Goal: Task Accomplishment & Management: Manage account settings

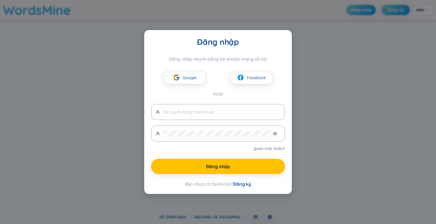
type input "[EMAIL_ADDRESS][DOMAIN_NAME]"
click at [333, 74] on div "Đăng nhập Đăng nhập nhanh bằng tài khoản mạng xã hội Google Facebook hoặc [EMAI…" at bounding box center [218, 112] width 436 height 224
click at [341, 27] on div "Đăng nhập Đăng nhập nhanh bằng tài khoản mạng xã hội Google Facebook hoặc [EMAI…" at bounding box center [218, 112] width 436 height 224
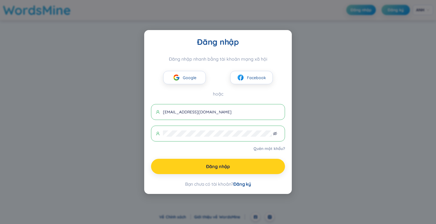
click at [217, 167] on font "Đăng nhập" at bounding box center [218, 167] width 24 height 6
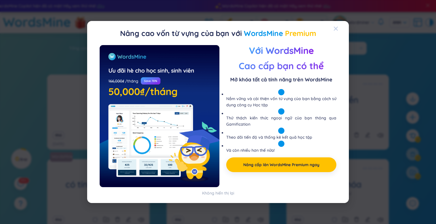
click at [337, 29] on icon "Đóng" at bounding box center [335, 28] width 5 height 5
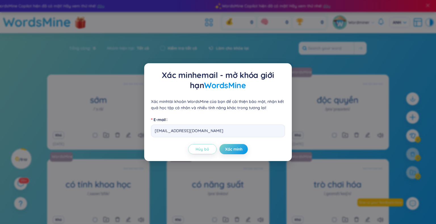
click at [208, 151] on font "Hủy bỏ" at bounding box center [202, 149] width 14 height 5
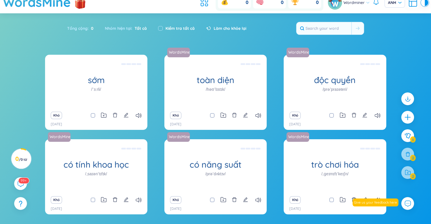
scroll to position [57, 0]
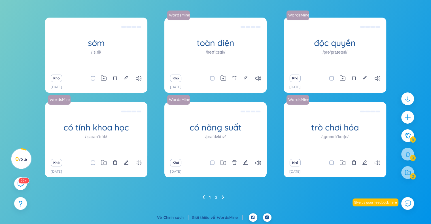
click at [221, 195] on ul "1 2" at bounding box center [215, 197] width 26 height 9
click at [222, 196] on icon at bounding box center [223, 197] width 2 height 4
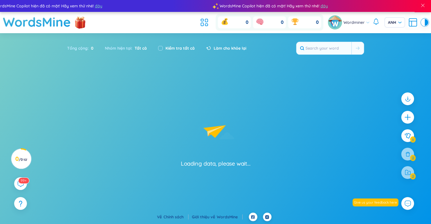
scroll to position [0, 0]
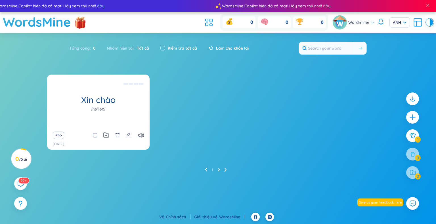
click at [205, 168] on icon at bounding box center [206, 170] width 2 height 4
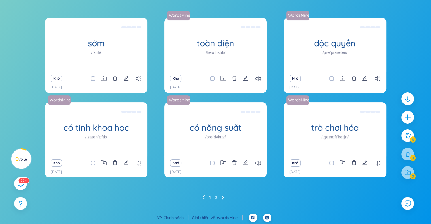
scroll to position [57, 0]
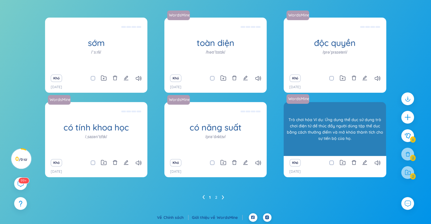
click at [341, 131] on font "Trò chơi hóa Ví dụ: Ứng dụng thể dục sử dụng trò chơi điện tử để thúc đẩy người…" at bounding box center [335, 129] width 96 height 24
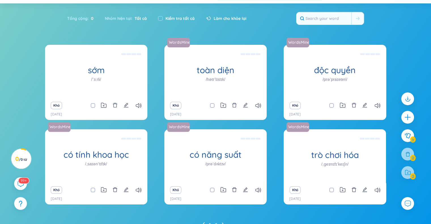
scroll to position [0, 0]
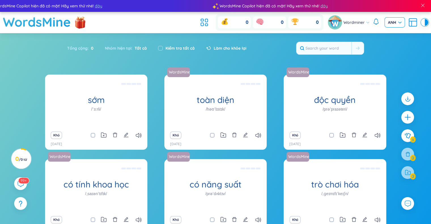
click at [396, 22] on font "ANH" at bounding box center [392, 22] width 8 height 5
click at [357, 22] on font "Wordminer" at bounding box center [354, 22] width 21 height 5
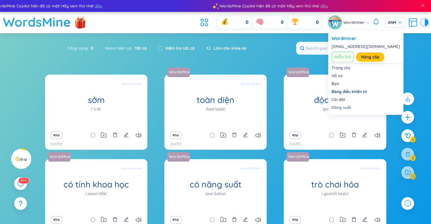
click at [362, 22] on font "Wordminer" at bounding box center [354, 22] width 21 height 5
